Goal: Task Accomplishment & Management: Complete application form

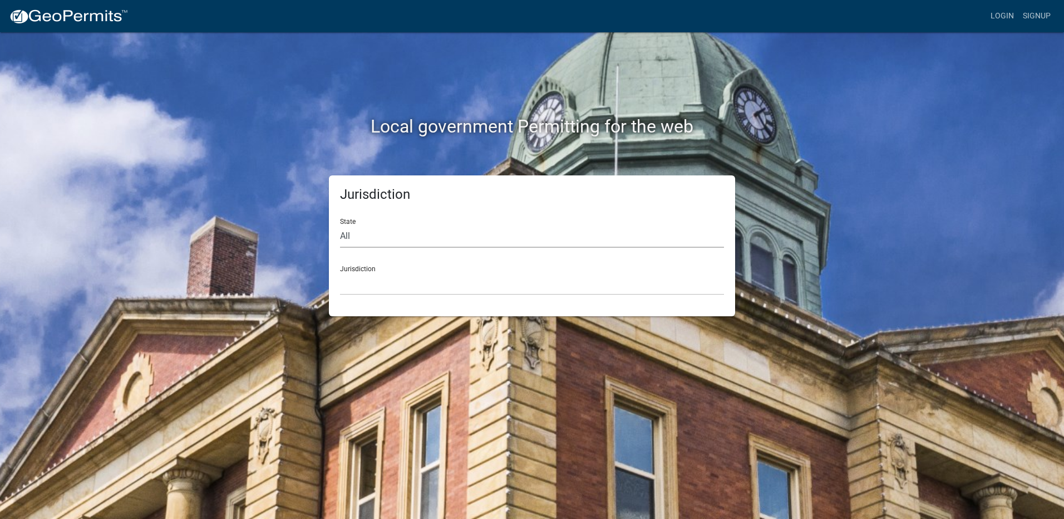
click at [371, 240] on select "All [US_STATE] [US_STATE] [US_STATE] [US_STATE] [US_STATE] [US_STATE] [US_STATE…" at bounding box center [532, 236] width 384 height 23
select select "[US_STATE]"
click at [340, 225] on select "All Colorado Georgia Indiana Iowa Kansas Minnesota Ohio South Carolina Wisconsin" at bounding box center [532, 236] width 384 height 23
click at [352, 288] on select "Cook County, Georgia Crawford County, Georgia Gilmer County, Georgia Haralson C…" at bounding box center [532, 283] width 384 height 23
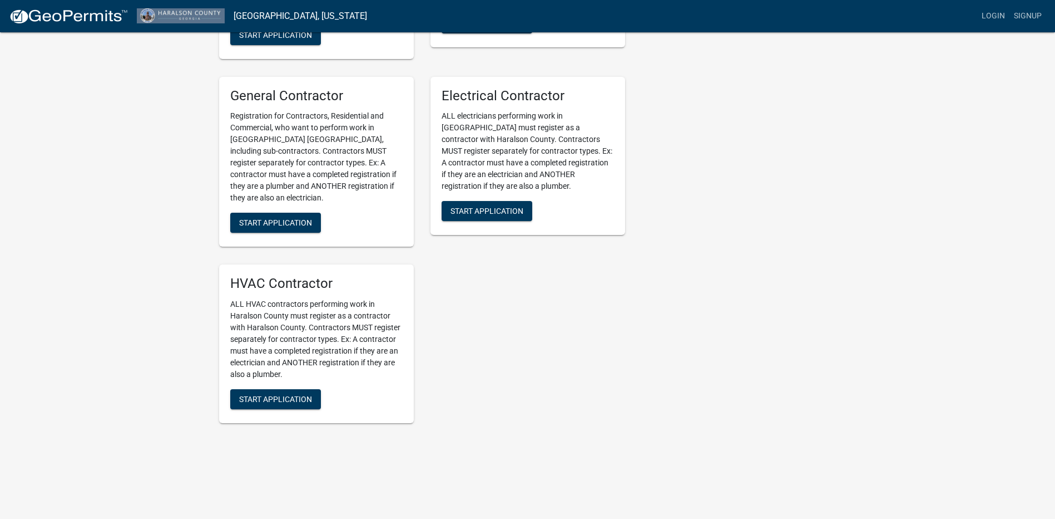
scroll to position [529, 0]
click at [300, 404] on button "Start Application" at bounding box center [275, 399] width 91 height 20
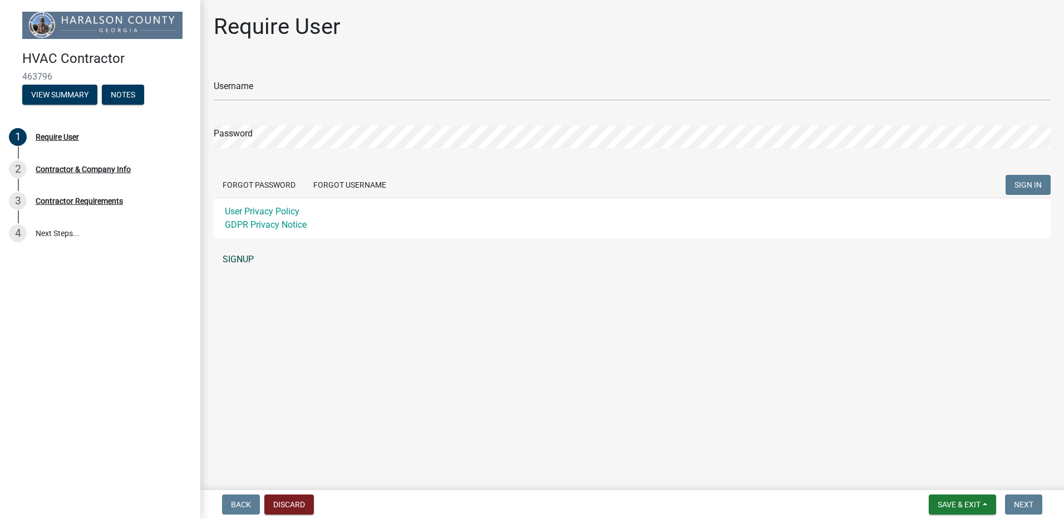
click at [237, 261] on link "SIGNUP" at bounding box center [632, 259] width 837 height 22
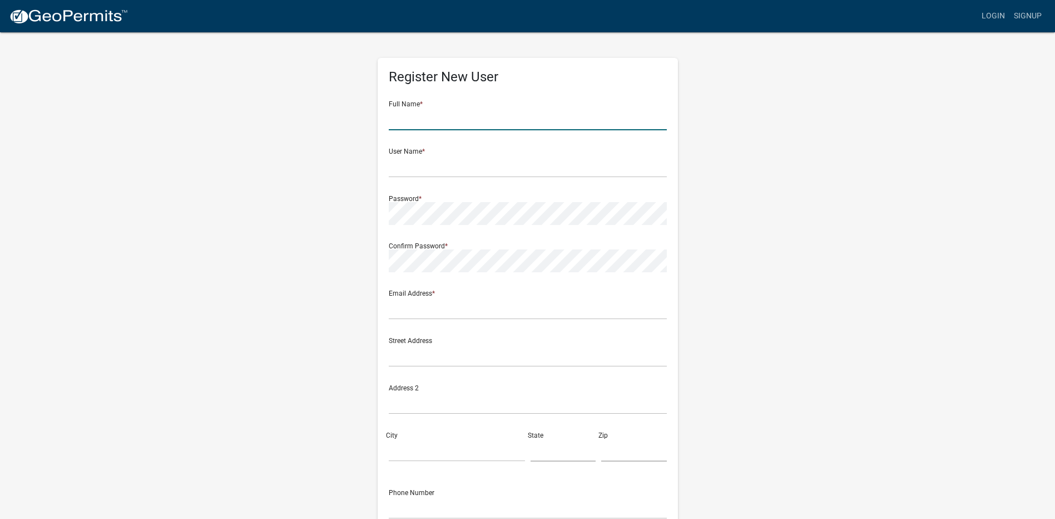
click at [419, 128] on input "text" at bounding box center [528, 118] width 278 height 23
type input "Tony Barnette"
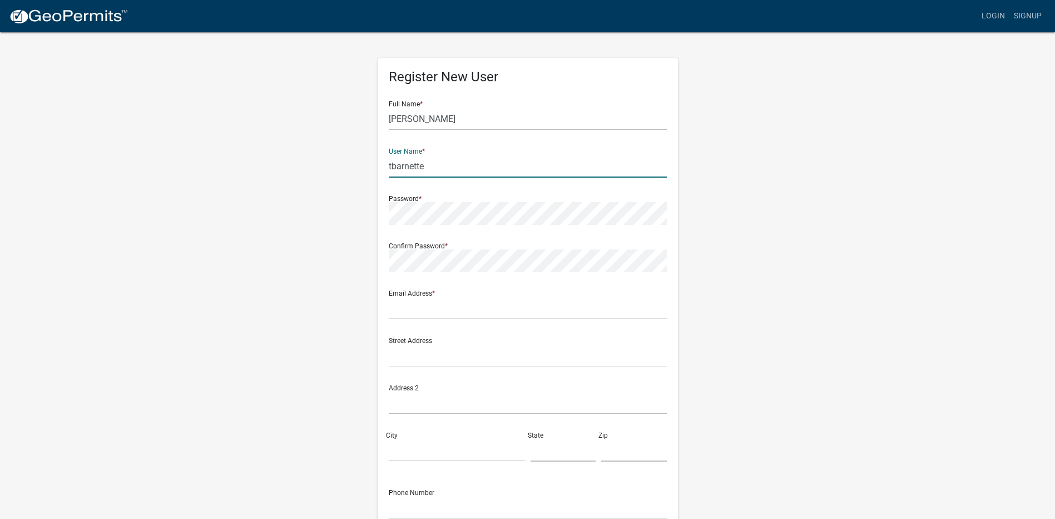
type input "tbarnette"
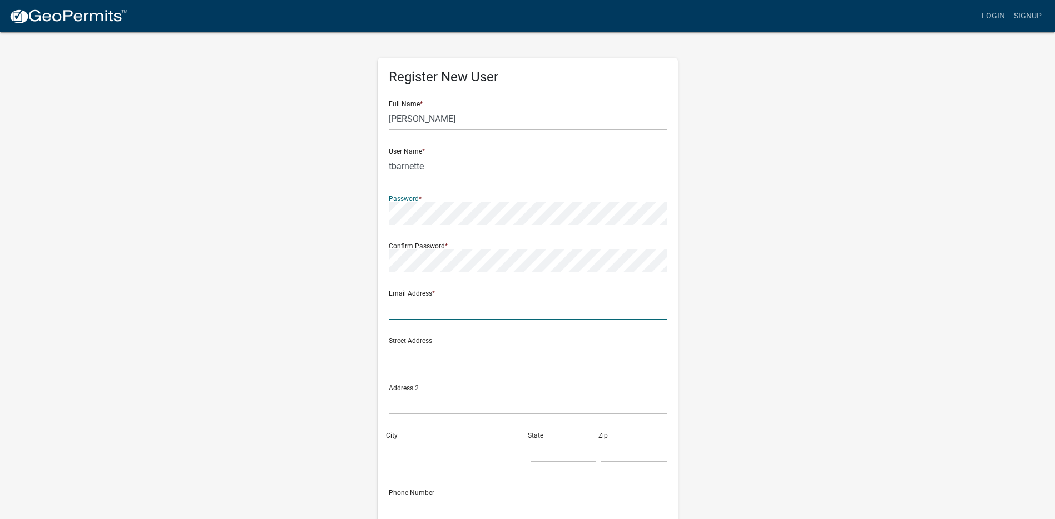
click at [403, 315] on input "text" at bounding box center [528, 308] width 278 height 23
type input "tbarnette@barnetteheatandair.net"
click at [402, 348] on input "text" at bounding box center [528, 355] width 278 height 23
type input "508 Industrial Drive"
type input "Rockmart"
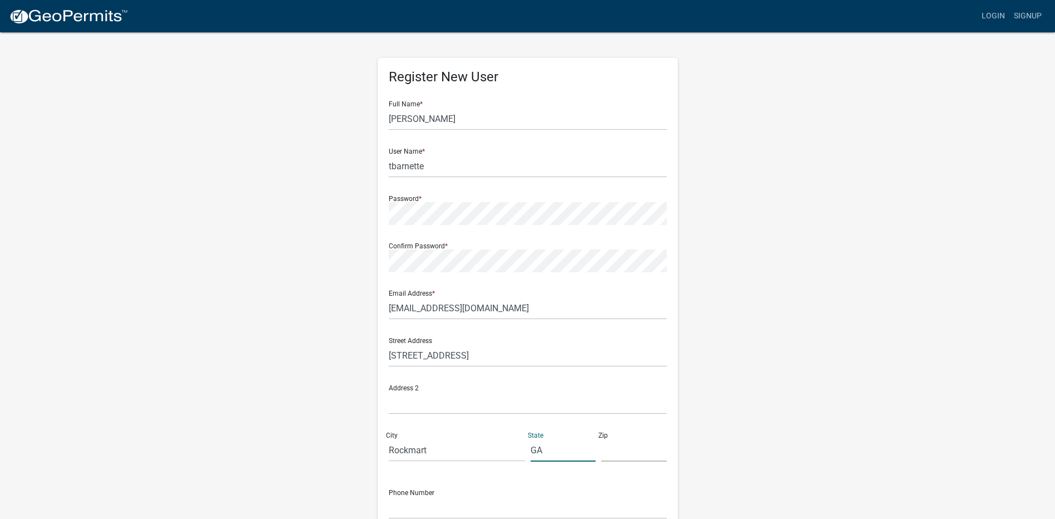
type input "GA"
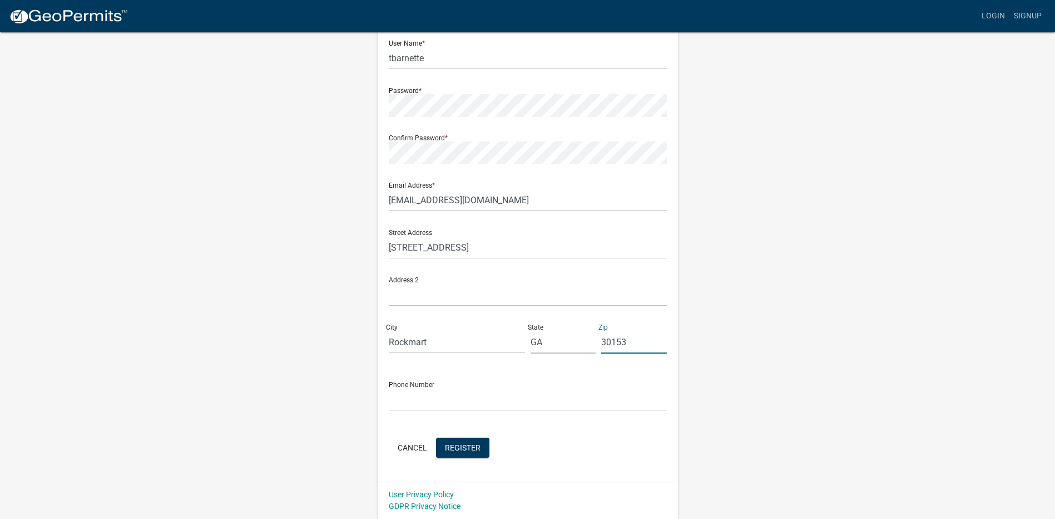
type input "30153"
click at [470, 409] on input "text" at bounding box center [528, 399] width 278 height 23
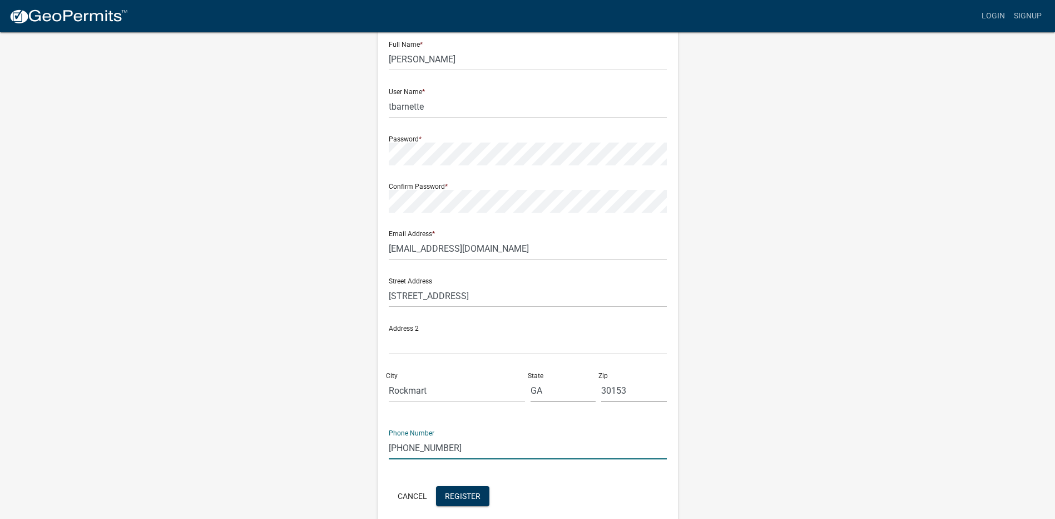
scroll to position [0, 0]
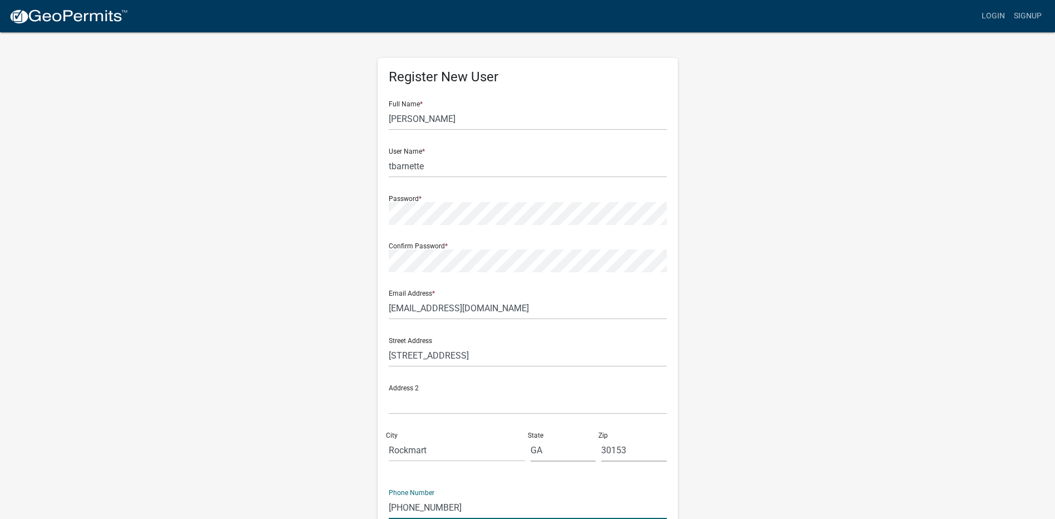
type input "678-757-8512"
drag, startPoint x: 447, startPoint y: 121, endPoint x: 371, endPoint y: 120, distance: 76.2
click at [371, 120] on div "Register New User Full Name * Tony Barnette User Name * tbarnette Password * Co…" at bounding box center [527, 328] width 317 height 595
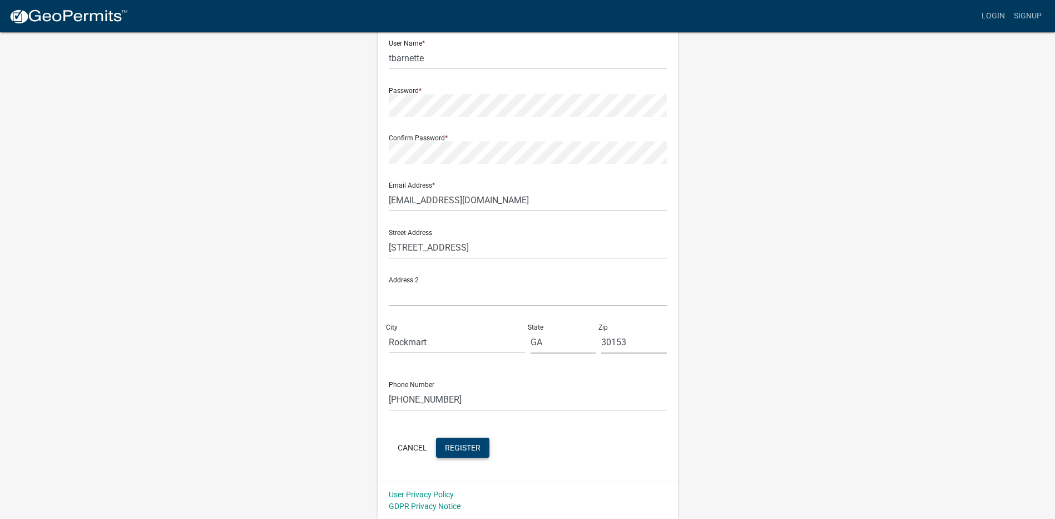
type input "Barnette Heat & Air, Inc"
click at [455, 446] on span "Register" at bounding box center [463, 446] width 36 height 9
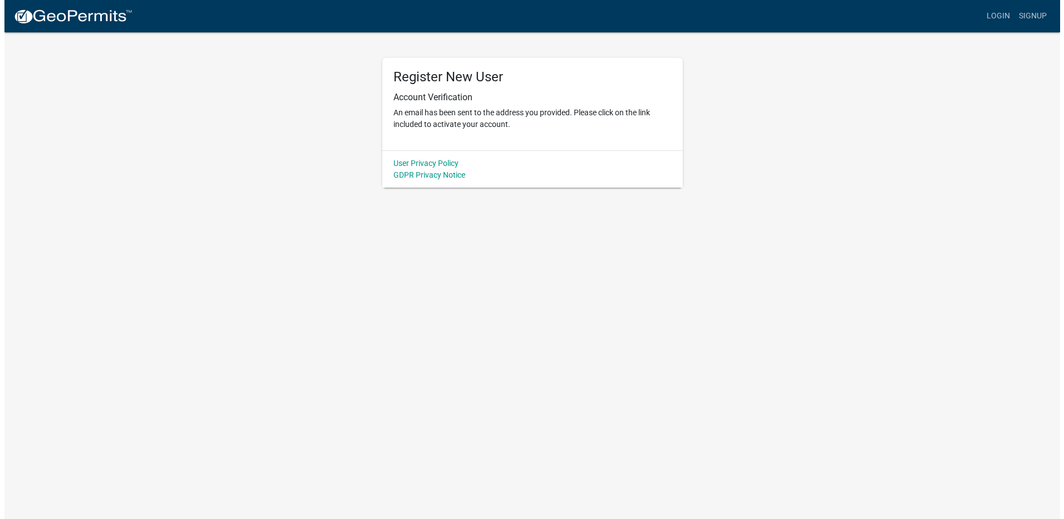
scroll to position [0, 0]
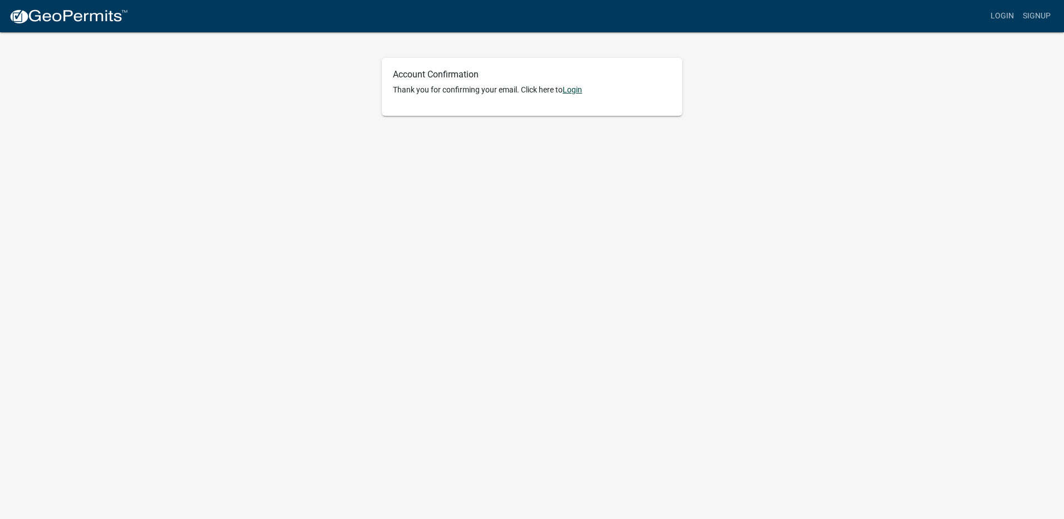
click at [581, 93] on link "Login" at bounding box center [571, 89] width 19 height 9
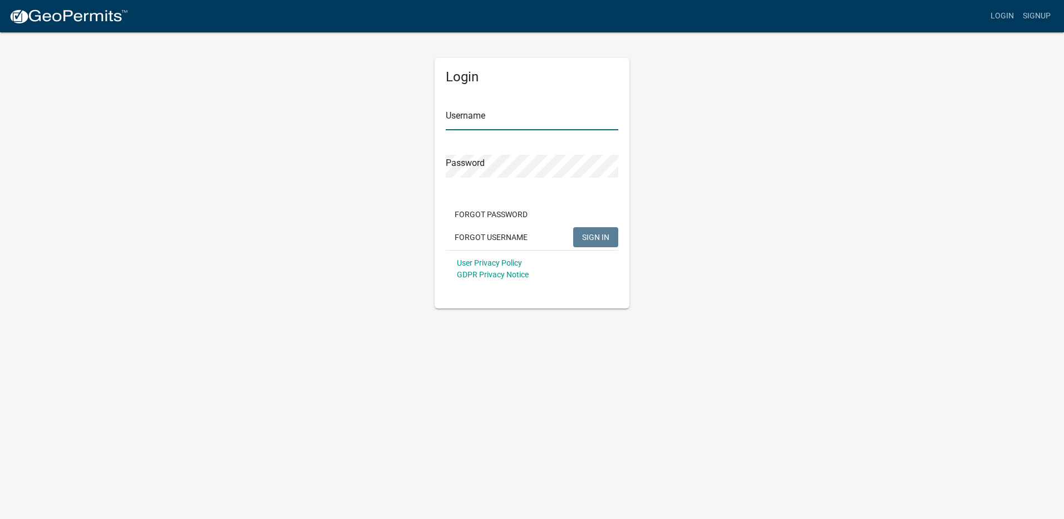
type input "tbarnette"
click at [595, 238] on span "SIGN IN" at bounding box center [595, 236] width 27 height 9
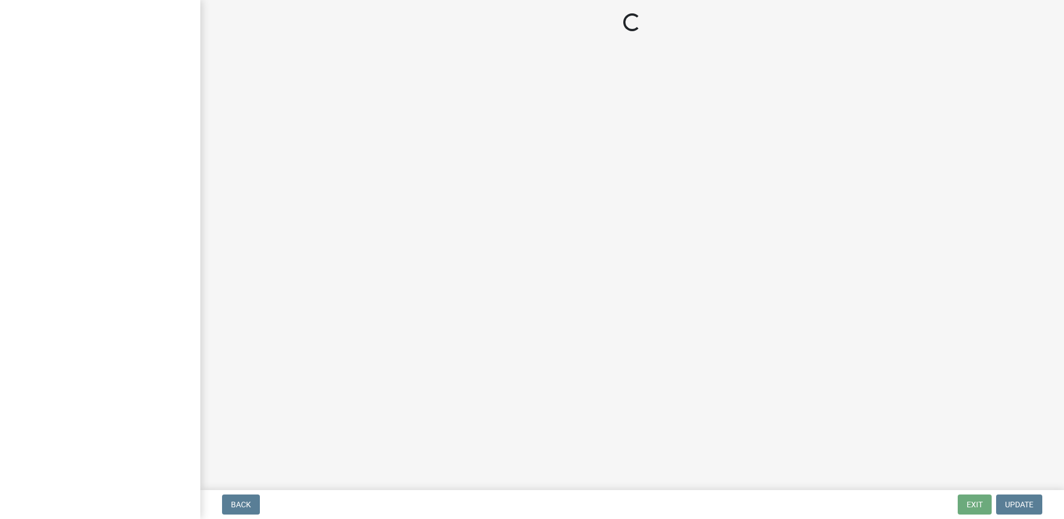
select select "GA"
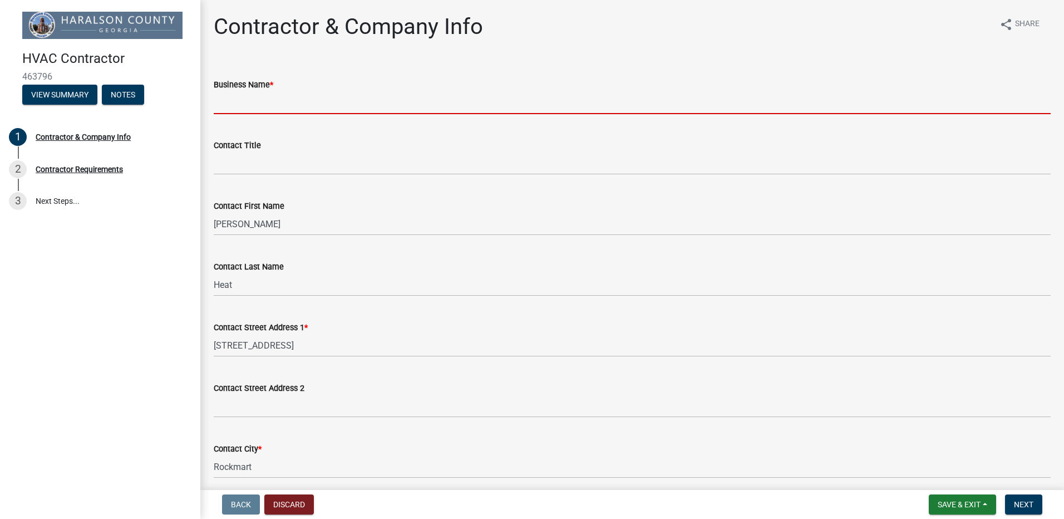
click at [278, 103] on input "Business Name *" at bounding box center [632, 102] width 837 height 23
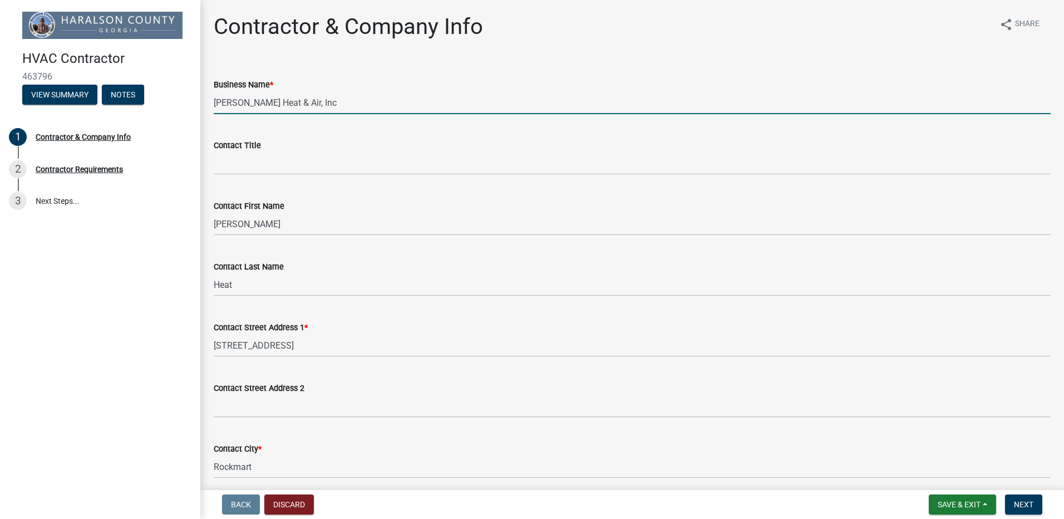
type input "[PERSON_NAME] Heat & Air, Inc"
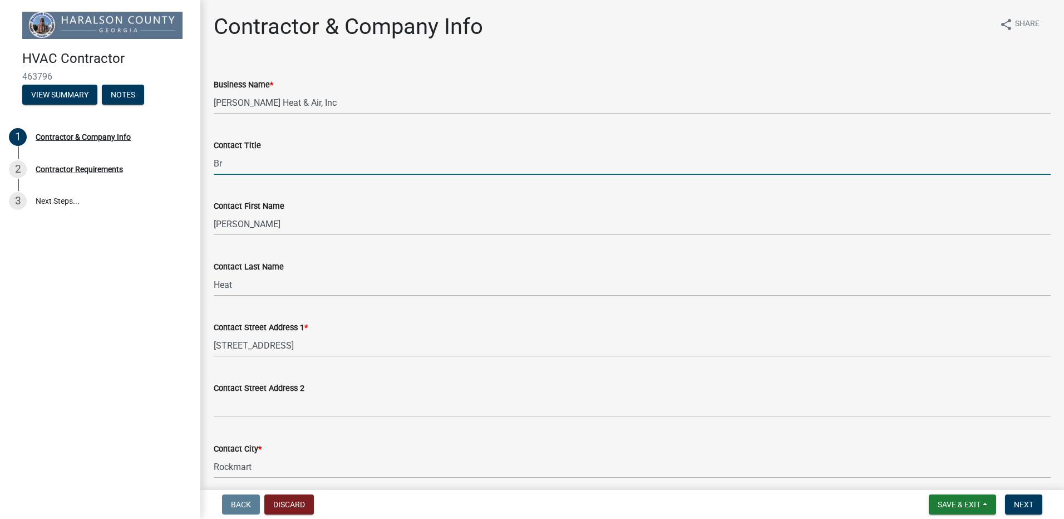
type input "B"
type input "Secretary"
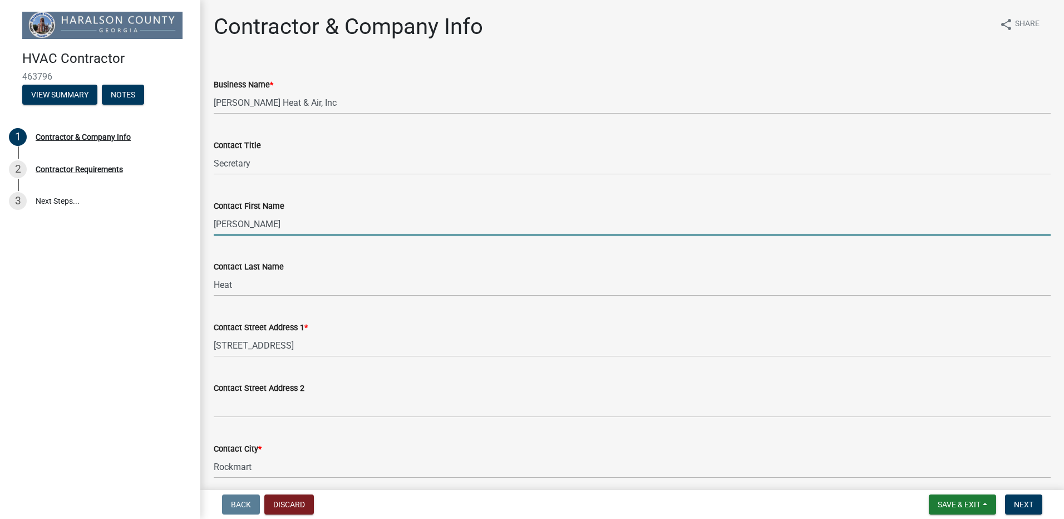
type input "Brooke"
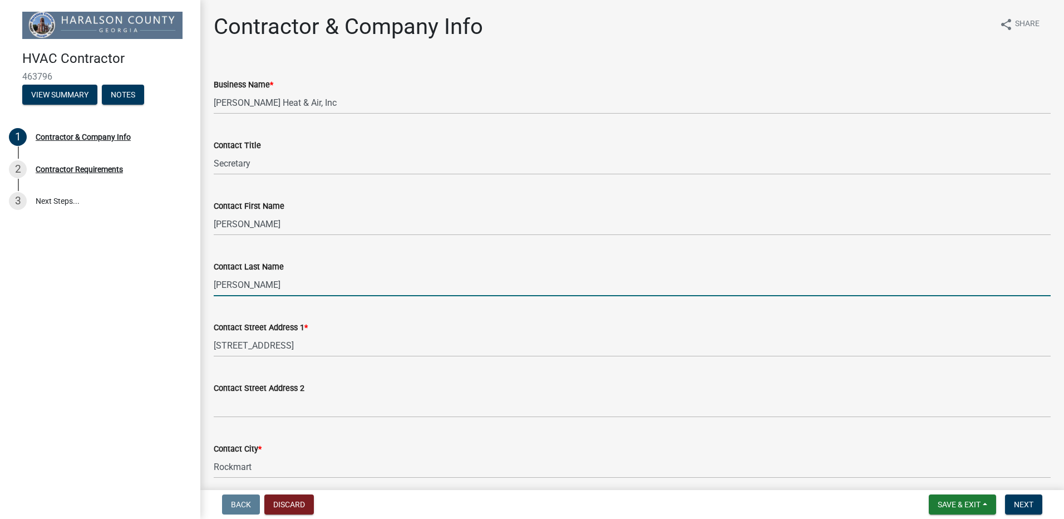
type input "Graham"
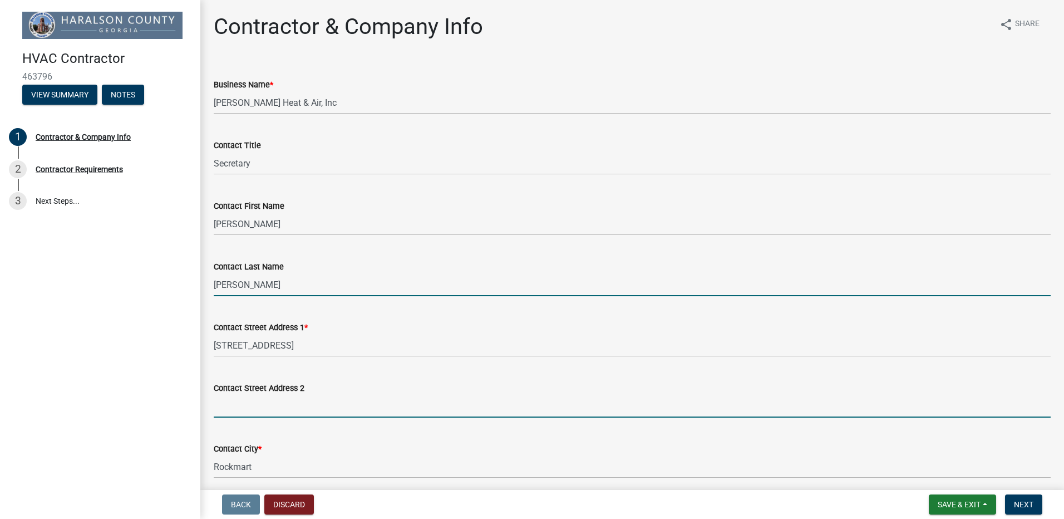
click at [290, 406] on input "Contact Street Address 2" at bounding box center [632, 405] width 837 height 23
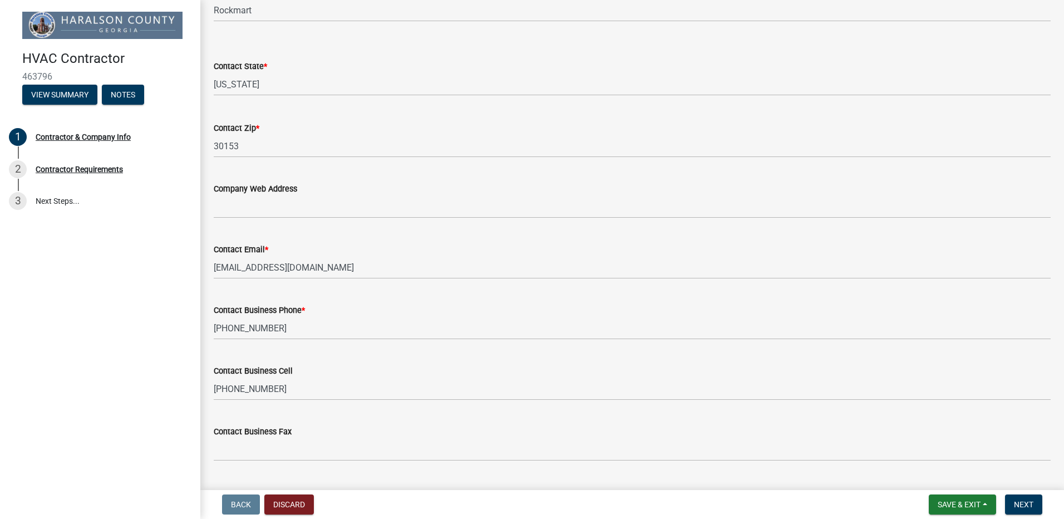
scroll to position [484, 0]
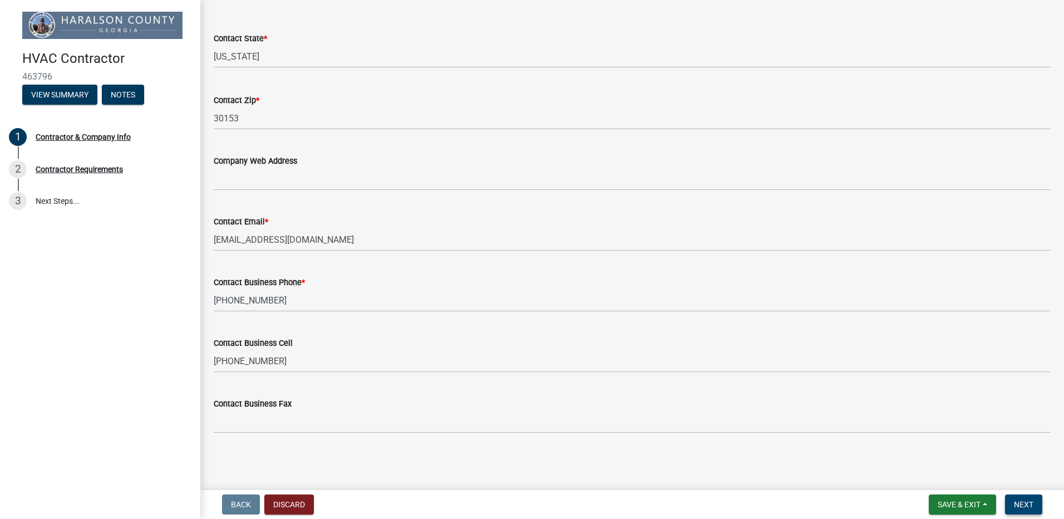
click at [1022, 506] on span "Next" at bounding box center [1023, 504] width 19 height 9
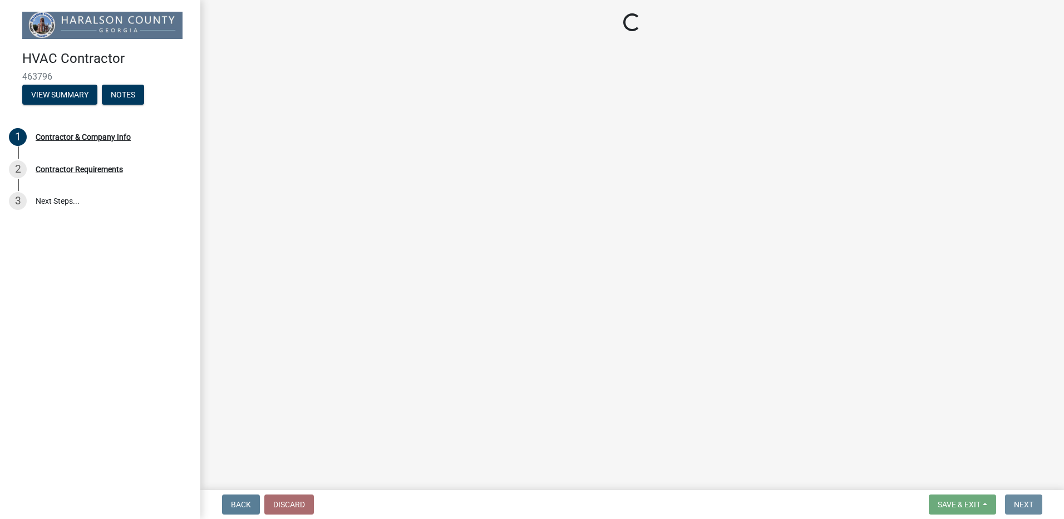
scroll to position [0, 0]
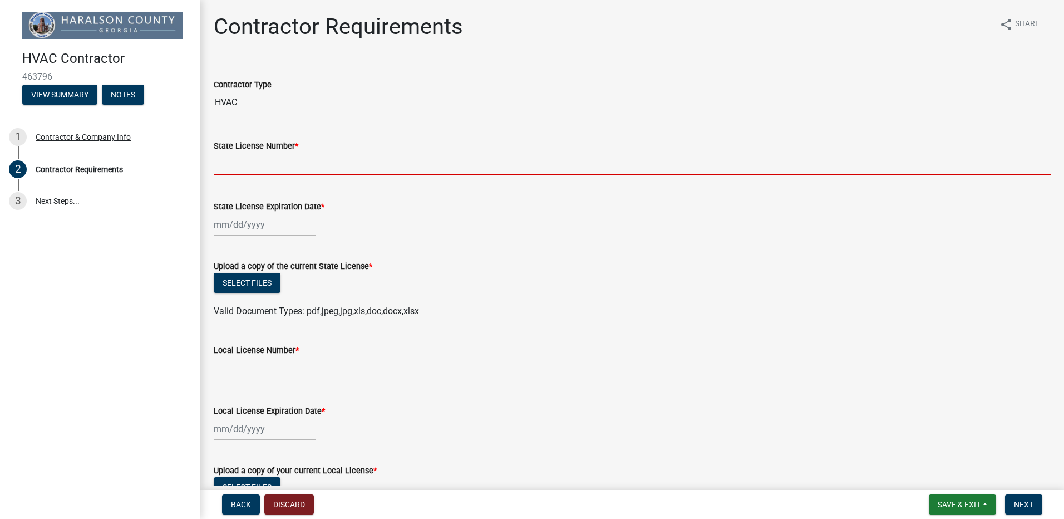
click at [277, 169] on input "State License Number *" at bounding box center [632, 163] width 837 height 23
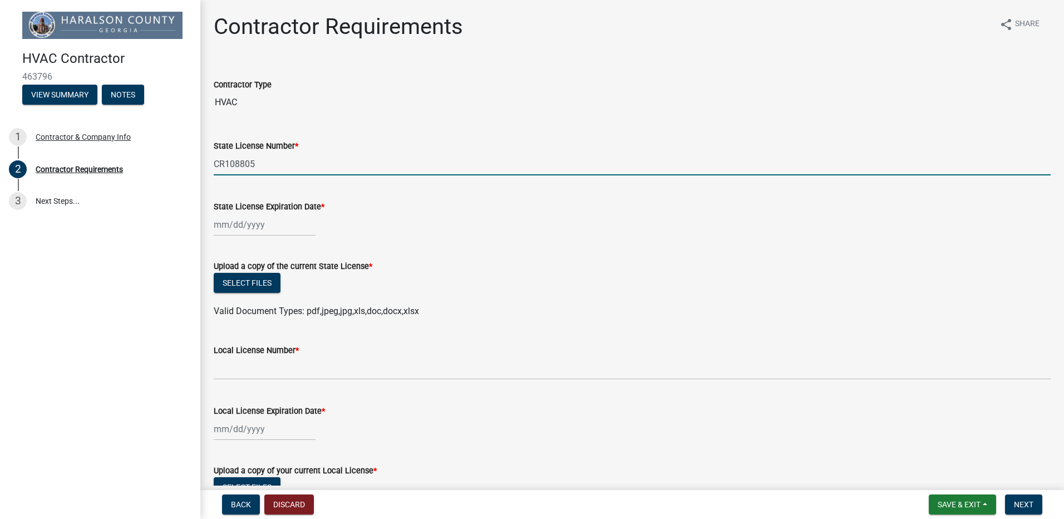
type input "CR108805"
click at [252, 225] on div at bounding box center [265, 224] width 102 height 23
select select "8"
select select "2025"
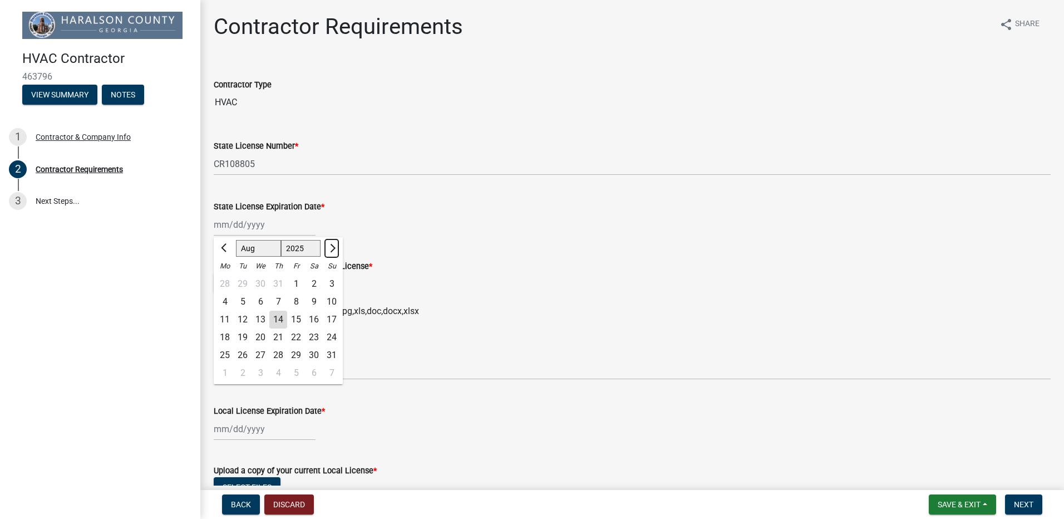
click at [332, 252] on button "Next month" at bounding box center [331, 248] width 13 height 18
click at [221, 249] on button "Previous month" at bounding box center [224, 248] width 13 height 18
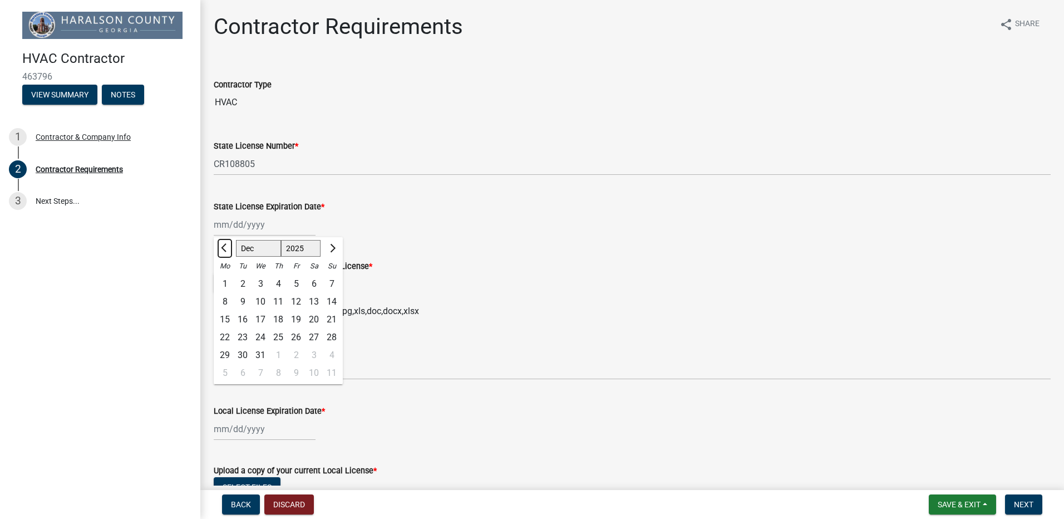
select select "11"
drag, startPoint x: 331, startPoint y: 356, endPoint x: 331, endPoint y: 348, distance: 7.8
click at [330, 355] on div "30" at bounding box center [332, 355] width 18 height 18
type input "11/30/2025"
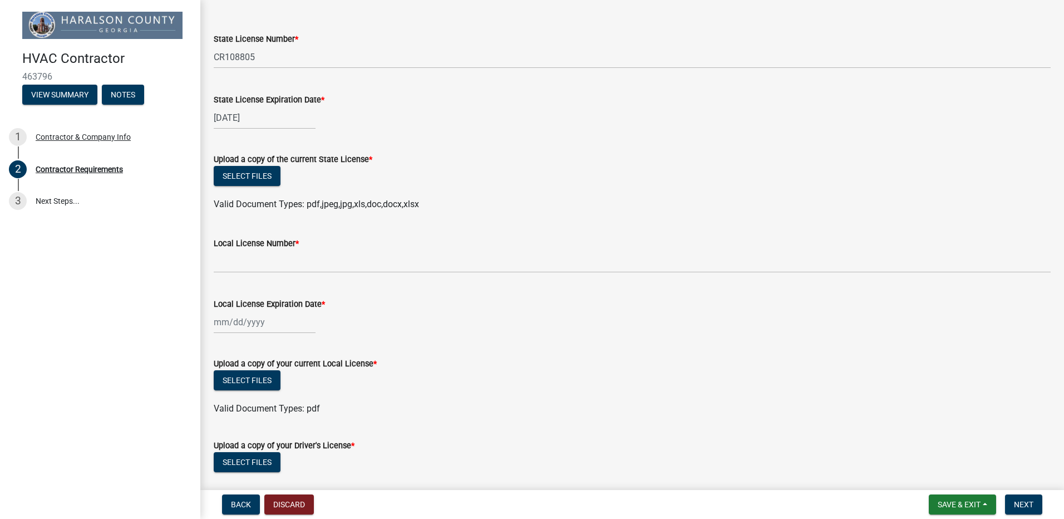
scroll to position [111, 0]
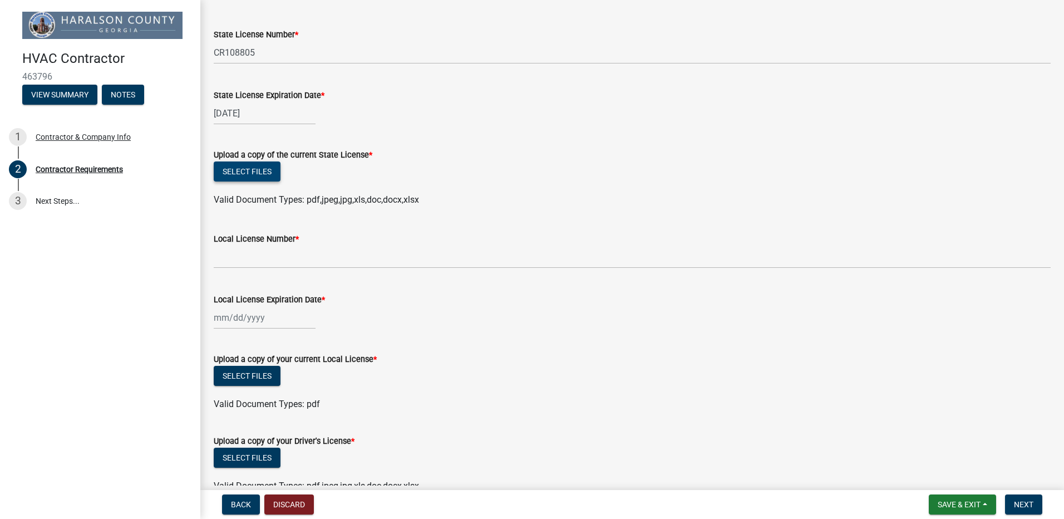
click at [237, 172] on button "Select files" at bounding box center [247, 171] width 67 height 20
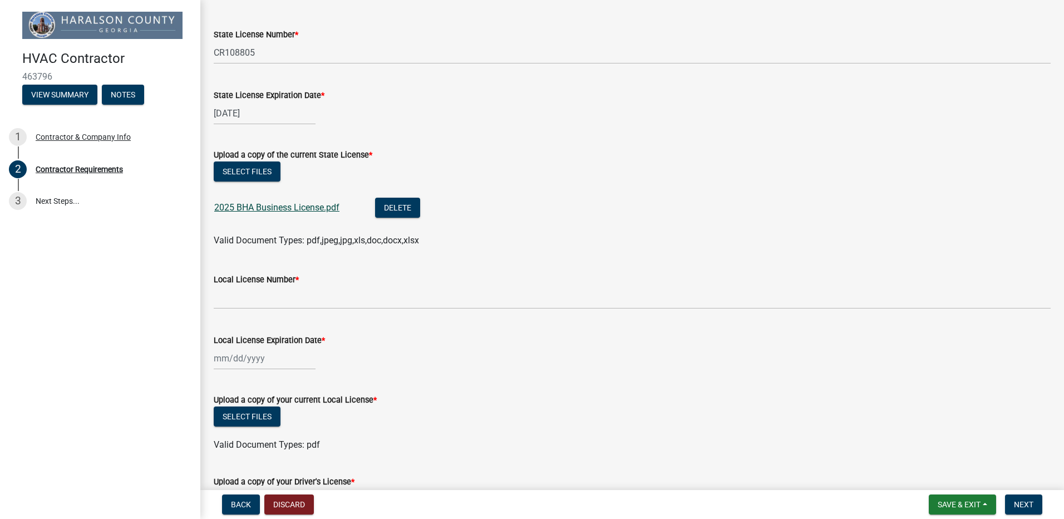
click at [327, 212] on link "2025 BHA Business License.pdf" at bounding box center [276, 207] width 125 height 11
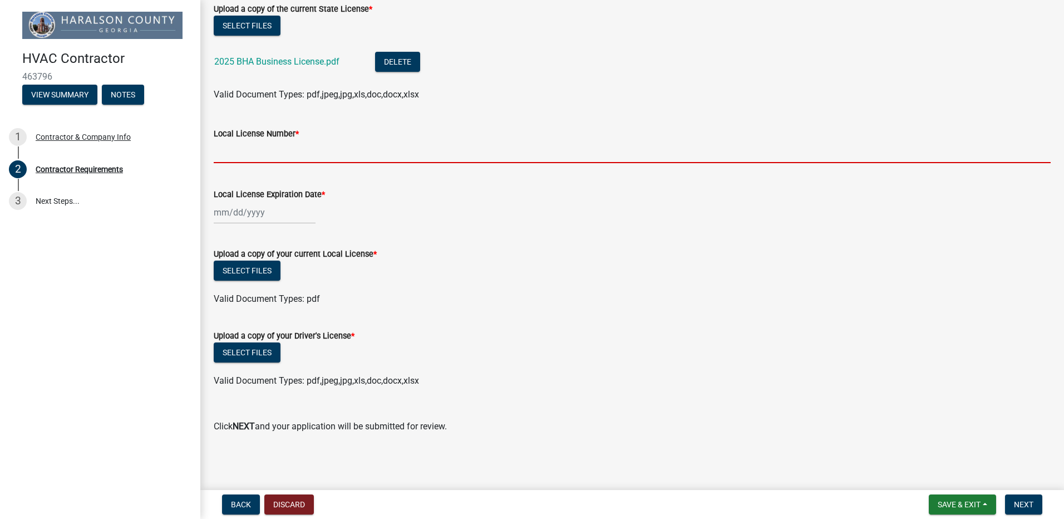
click at [258, 150] on input "Local License Number *" at bounding box center [632, 151] width 837 height 23
click at [305, 60] on link "2025 BHA Business License.pdf" at bounding box center [276, 61] width 125 height 11
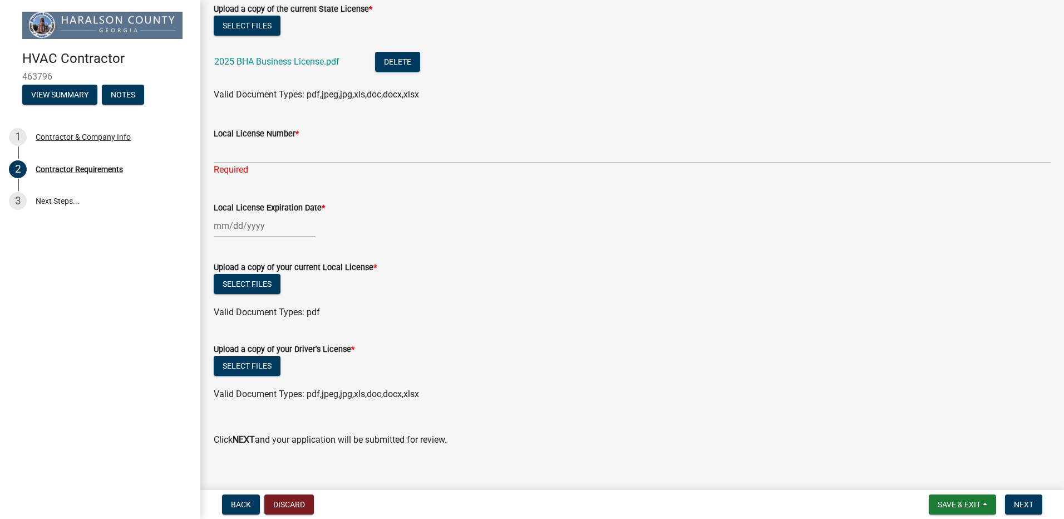
click at [238, 165] on div "Required" at bounding box center [632, 169] width 837 height 13
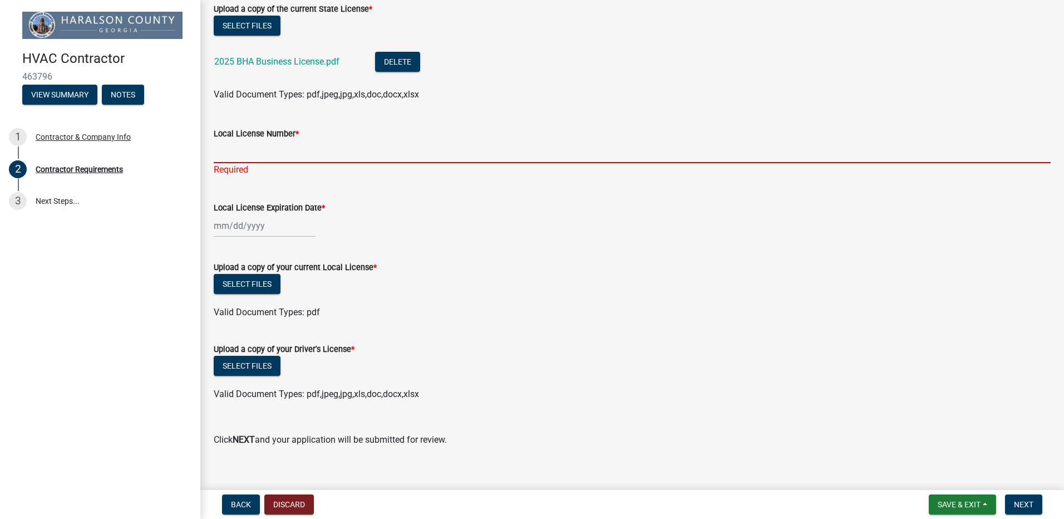
click at [245, 154] on input "Local License Number *" at bounding box center [632, 151] width 837 height 23
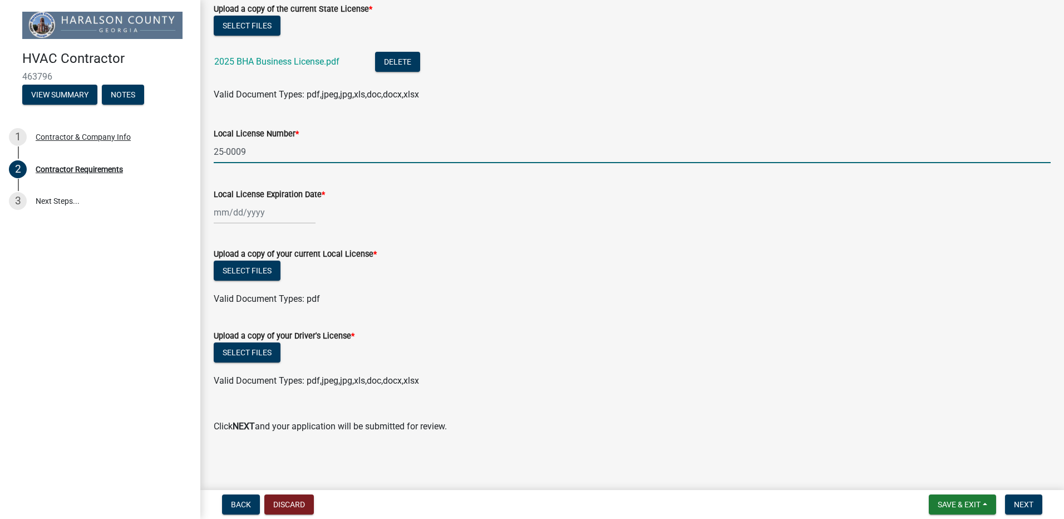
click at [236, 152] on input "25-0009" at bounding box center [632, 151] width 837 height 23
type input "25-00009"
click at [228, 212] on div at bounding box center [265, 212] width 102 height 23
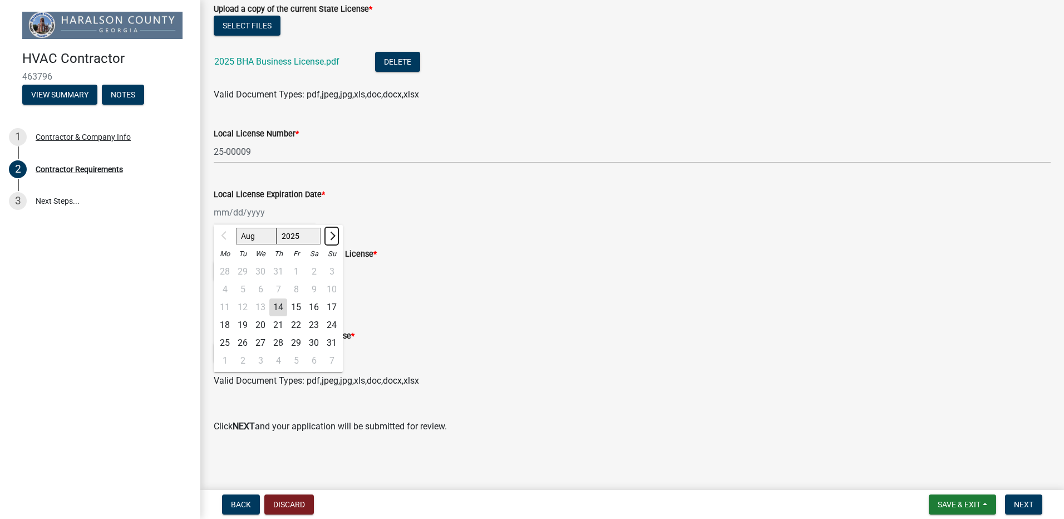
click at [328, 232] on button "Next month" at bounding box center [331, 236] width 13 height 18
select select "12"
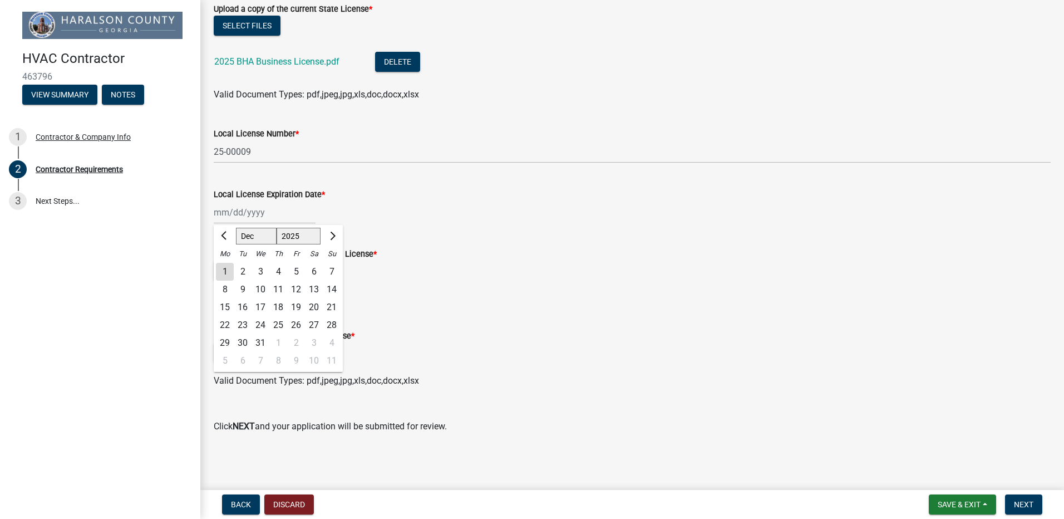
click at [261, 337] on div "31" at bounding box center [260, 343] width 18 height 18
type input "12/31/2025"
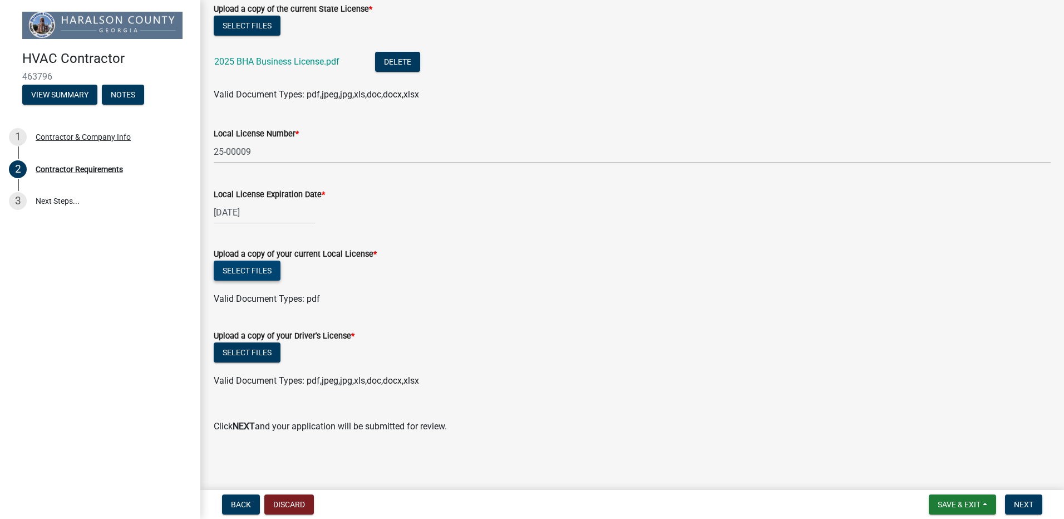
click at [258, 274] on button "Select files" at bounding box center [247, 270] width 67 height 20
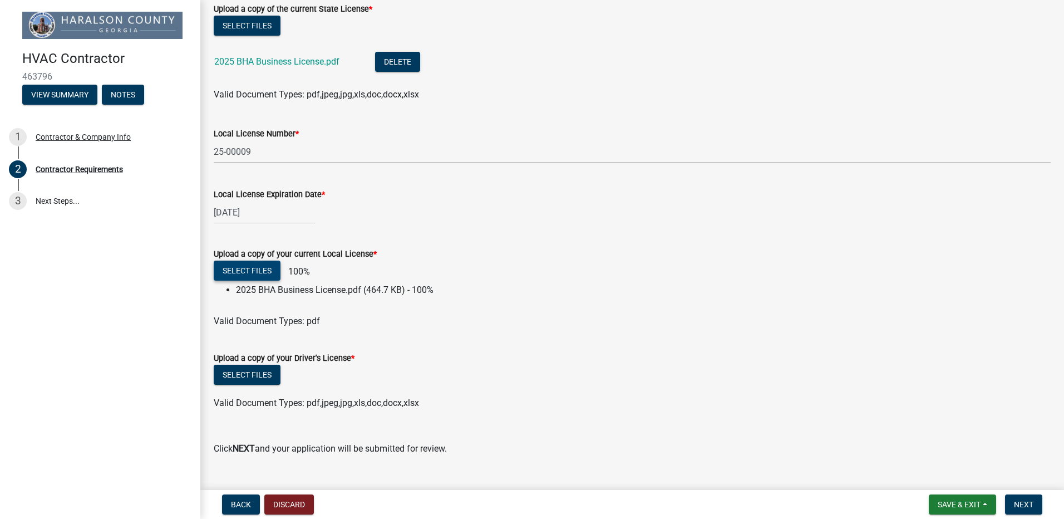
scroll to position [279, 0]
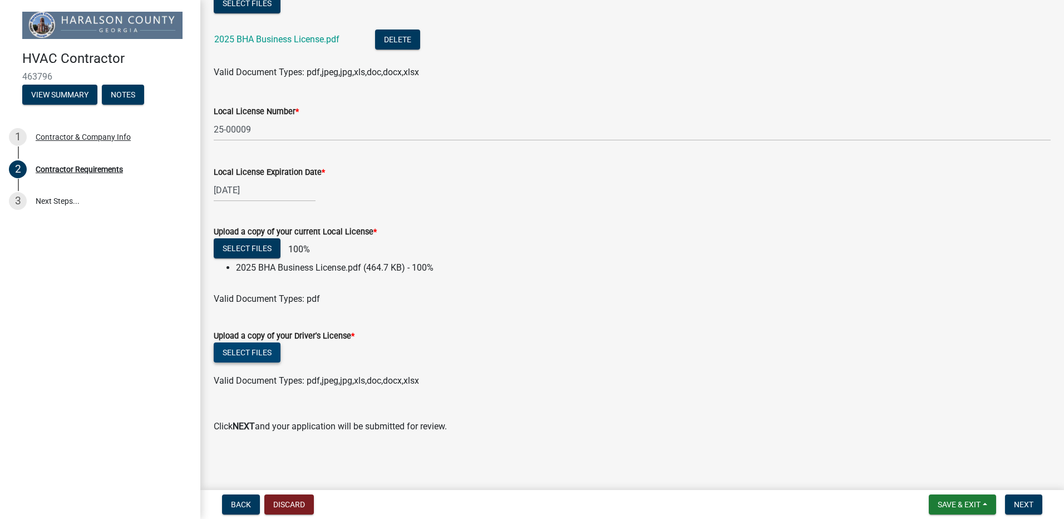
click at [262, 356] on button "Select files" at bounding box center [247, 352] width 67 height 20
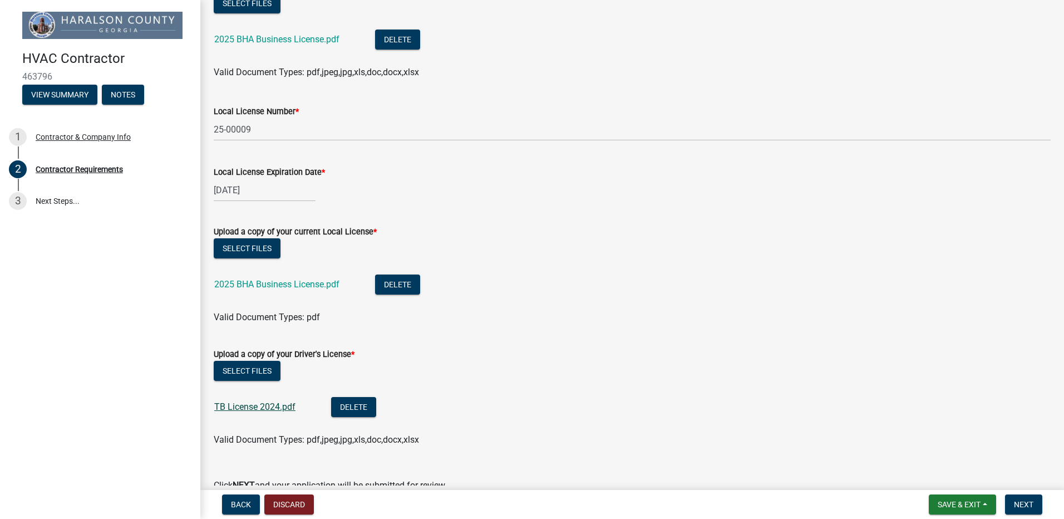
click at [249, 411] on link "TB License 2024.pdf" at bounding box center [254, 406] width 81 height 11
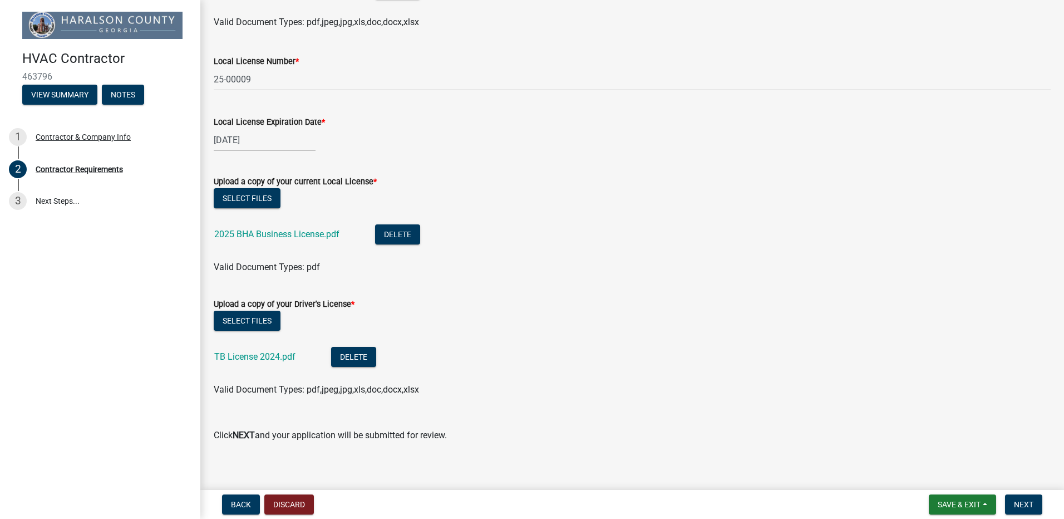
scroll to position [338, 0]
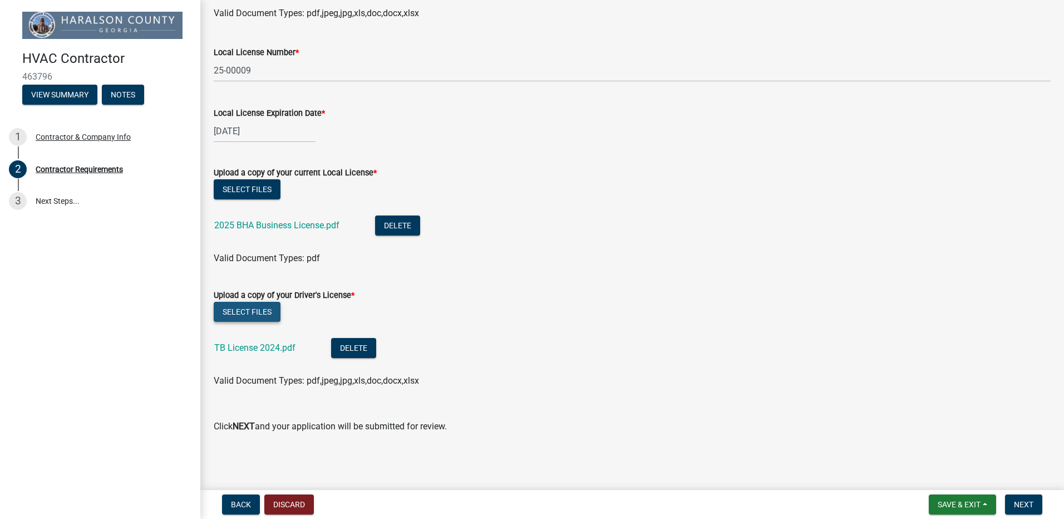
click at [227, 307] on button "Select files" at bounding box center [247, 312] width 67 height 20
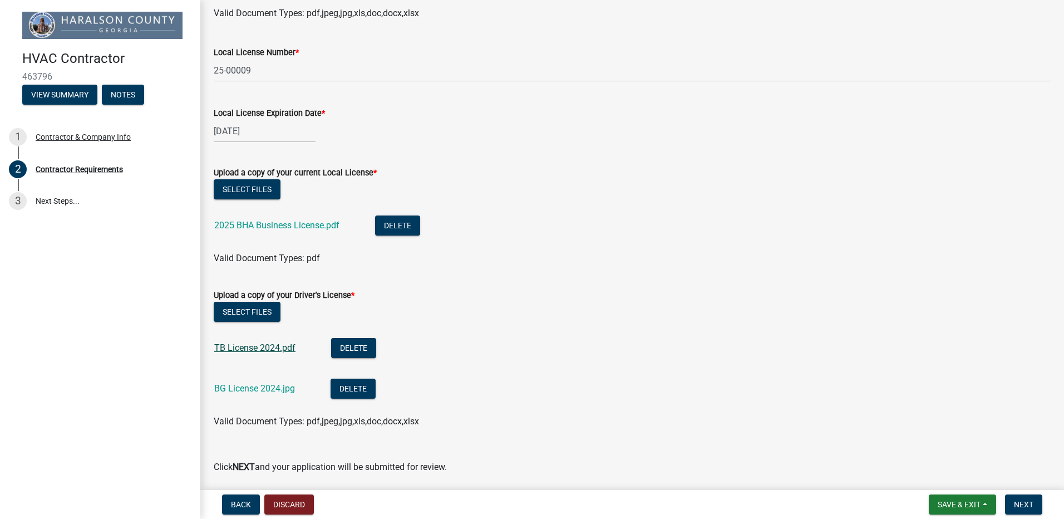
click at [283, 351] on link "TB License 2024.pdf" at bounding box center [254, 347] width 81 height 11
click at [255, 388] on link "BG License 2024.jpg" at bounding box center [254, 388] width 81 height 11
click at [358, 394] on button "Delete" at bounding box center [352, 388] width 45 height 20
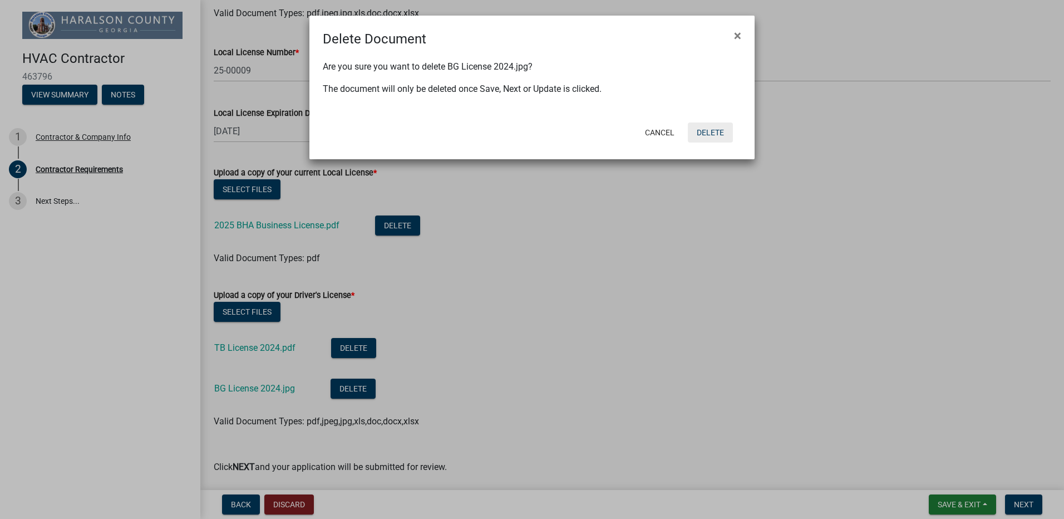
click at [715, 135] on button "Delete" at bounding box center [710, 132] width 45 height 20
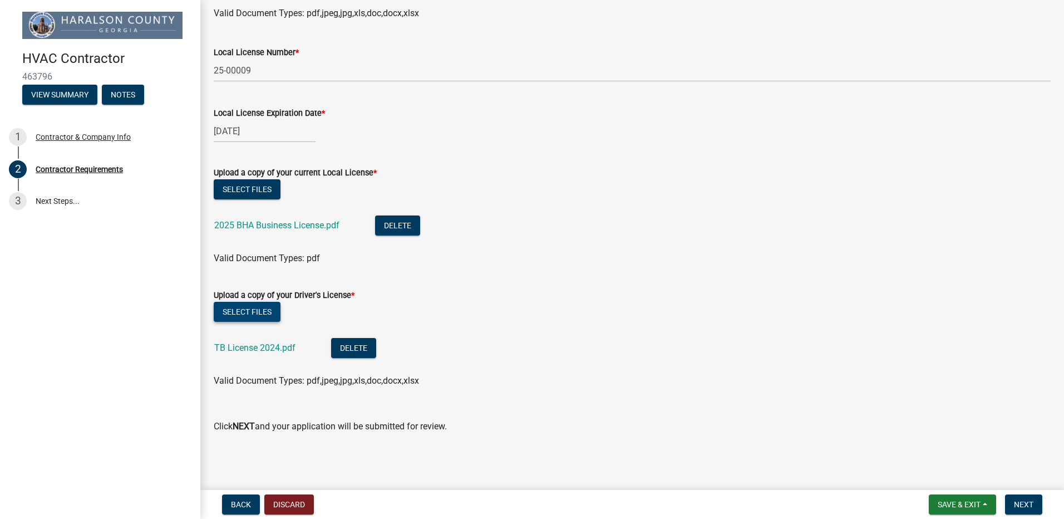
click at [259, 314] on button "Select files" at bounding box center [247, 312] width 67 height 20
click at [1029, 510] on button "Next" at bounding box center [1023, 504] width 37 height 20
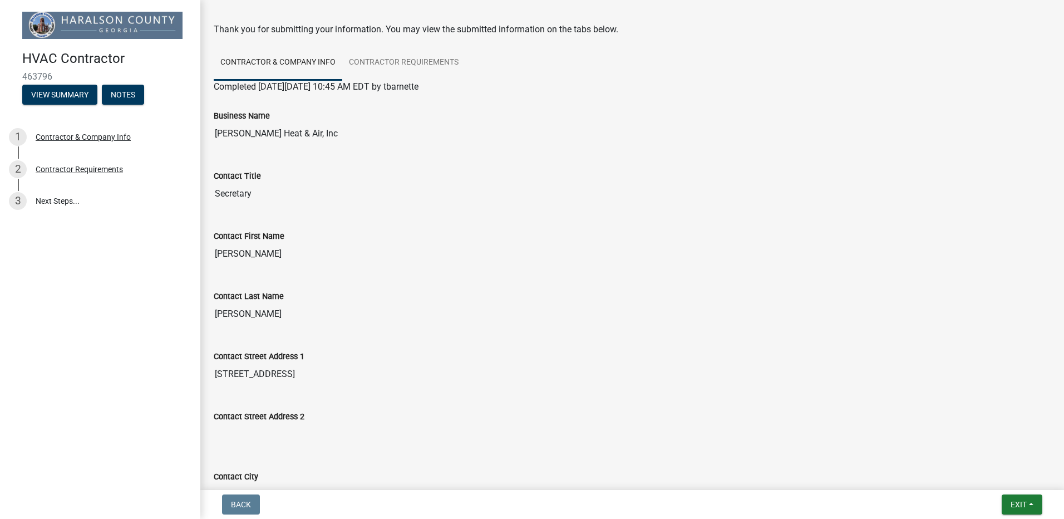
scroll to position [0, 0]
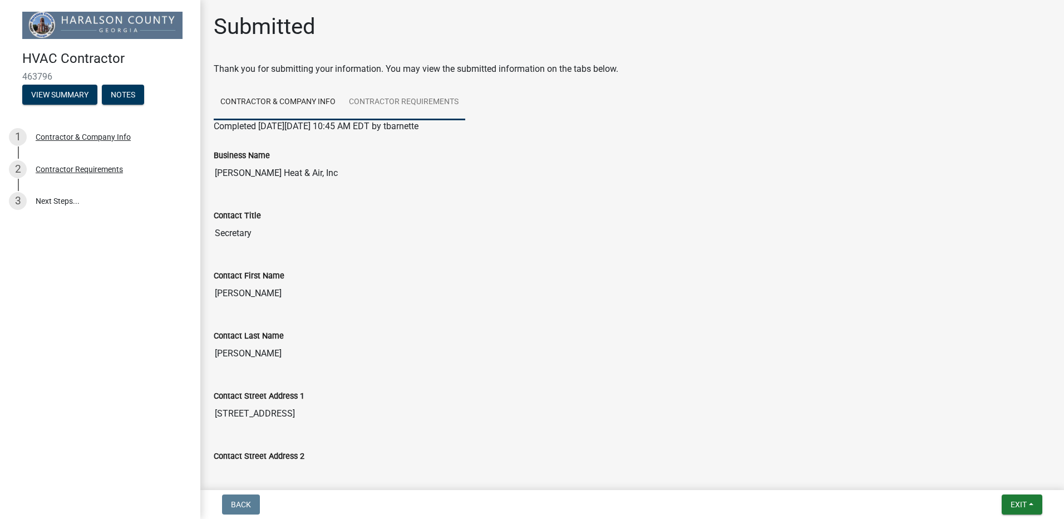
click at [387, 101] on link "Contractor Requirements" at bounding box center [403, 103] width 123 height 36
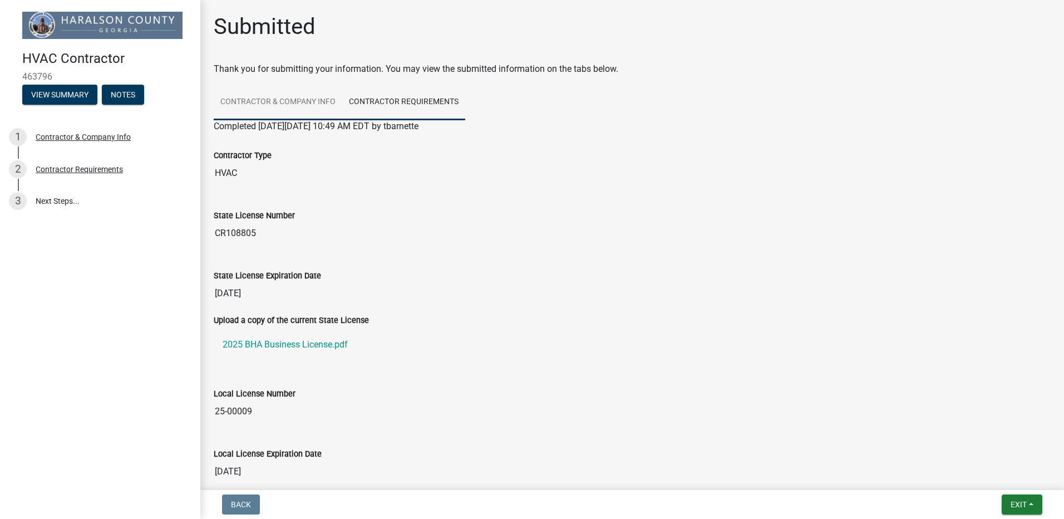
click at [320, 103] on link "Contractor & Company Info" at bounding box center [278, 103] width 129 height 36
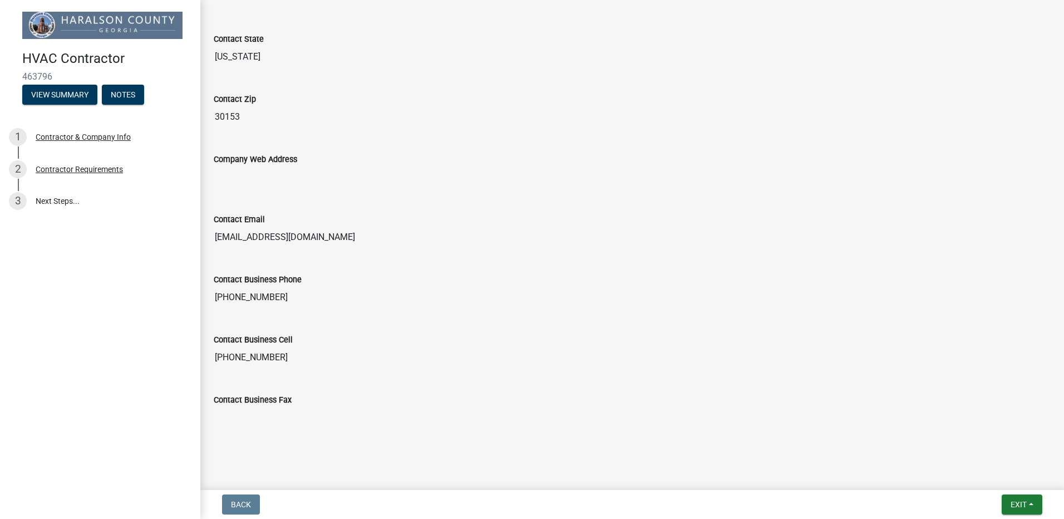
scroll to position [546, 0]
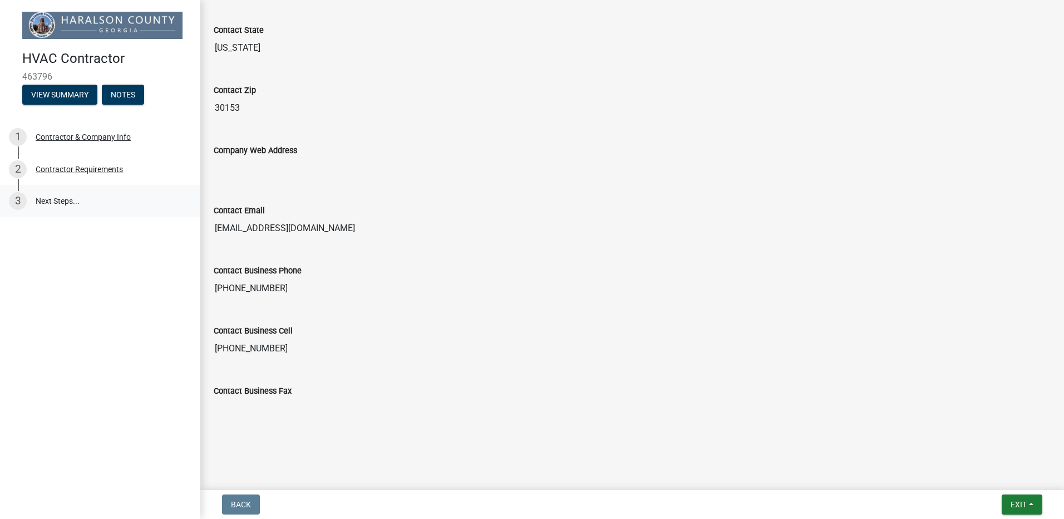
click at [37, 200] on link "3 Next Steps..." at bounding box center [100, 201] width 200 height 32
